Goal: Navigation & Orientation: Find specific page/section

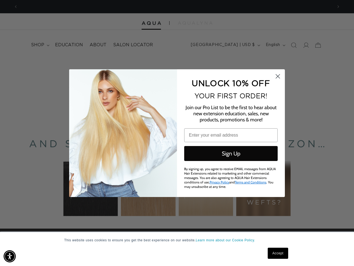
click at [177, 133] on div "UNLOCK 10% OFF YOUR FIRST ORDER! Join our Pro List to be the first to hear abou…" at bounding box center [228, 133] width 102 height 117
click at [10, 256] on img "Accessibility Menu" at bounding box center [10, 256] width 12 height 12
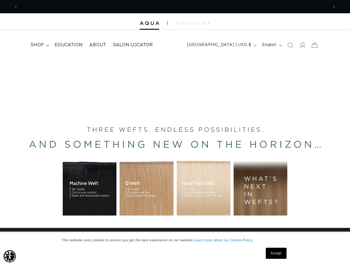
scroll to position [0, 310]
